Goal: Transaction & Acquisition: Book appointment/travel/reservation

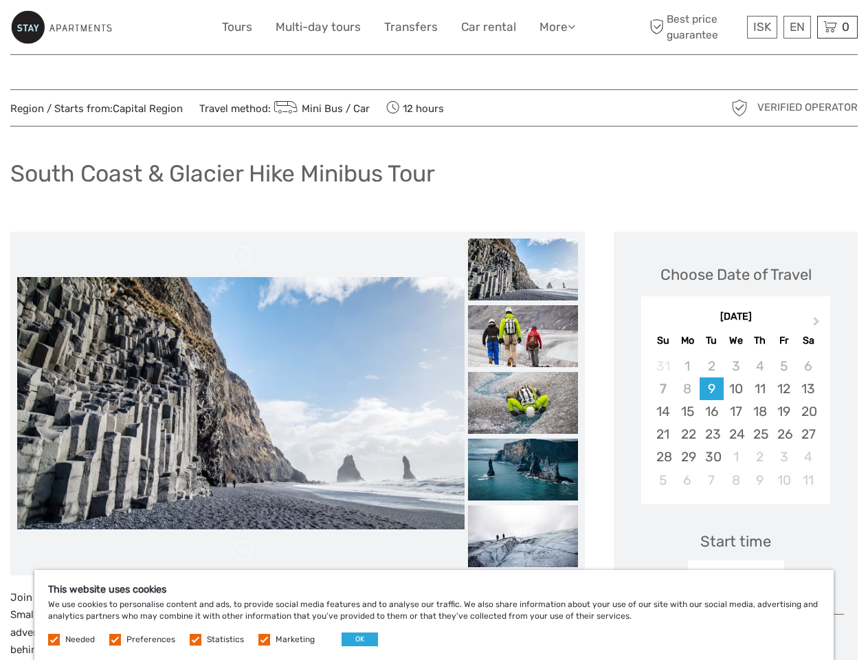
click at [556, 27] on link "More" at bounding box center [558, 27] width 36 height 20
click at [573, 26] on icon at bounding box center [572, 27] width 8 height 12
click at [762, 27] on span "ISK" at bounding box center [762, 27] width 18 height 14
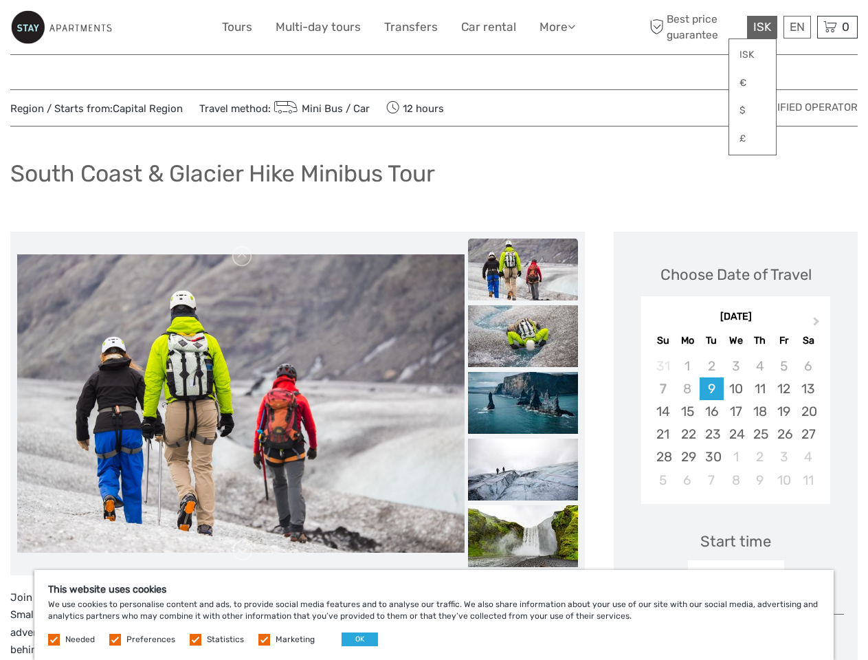
click at [797, 27] on div "EN English Español Deutsch" at bounding box center [797, 27] width 27 height 23
click at [837, 27] on div "0 Items Total 0 ISK Checkout The shopping cart is empty." at bounding box center [837, 27] width 41 height 23
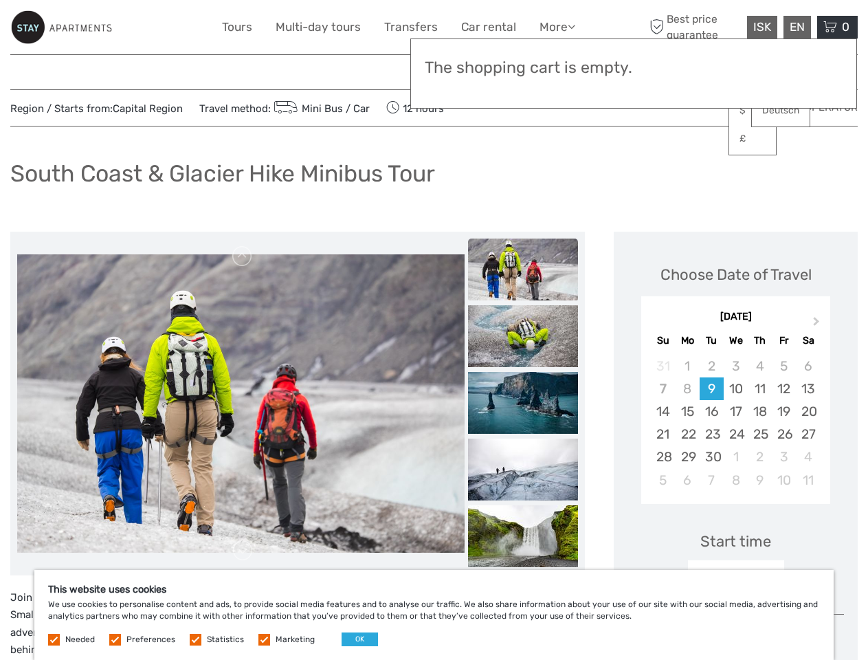
click at [241, 404] on img at bounding box center [241, 403] width 448 height 298
click at [243, 256] on link at bounding box center [243, 256] width 22 height 22
click at [243, 551] on link at bounding box center [243, 551] width 22 height 22
